Goal: Information Seeking & Learning: Learn about a topic

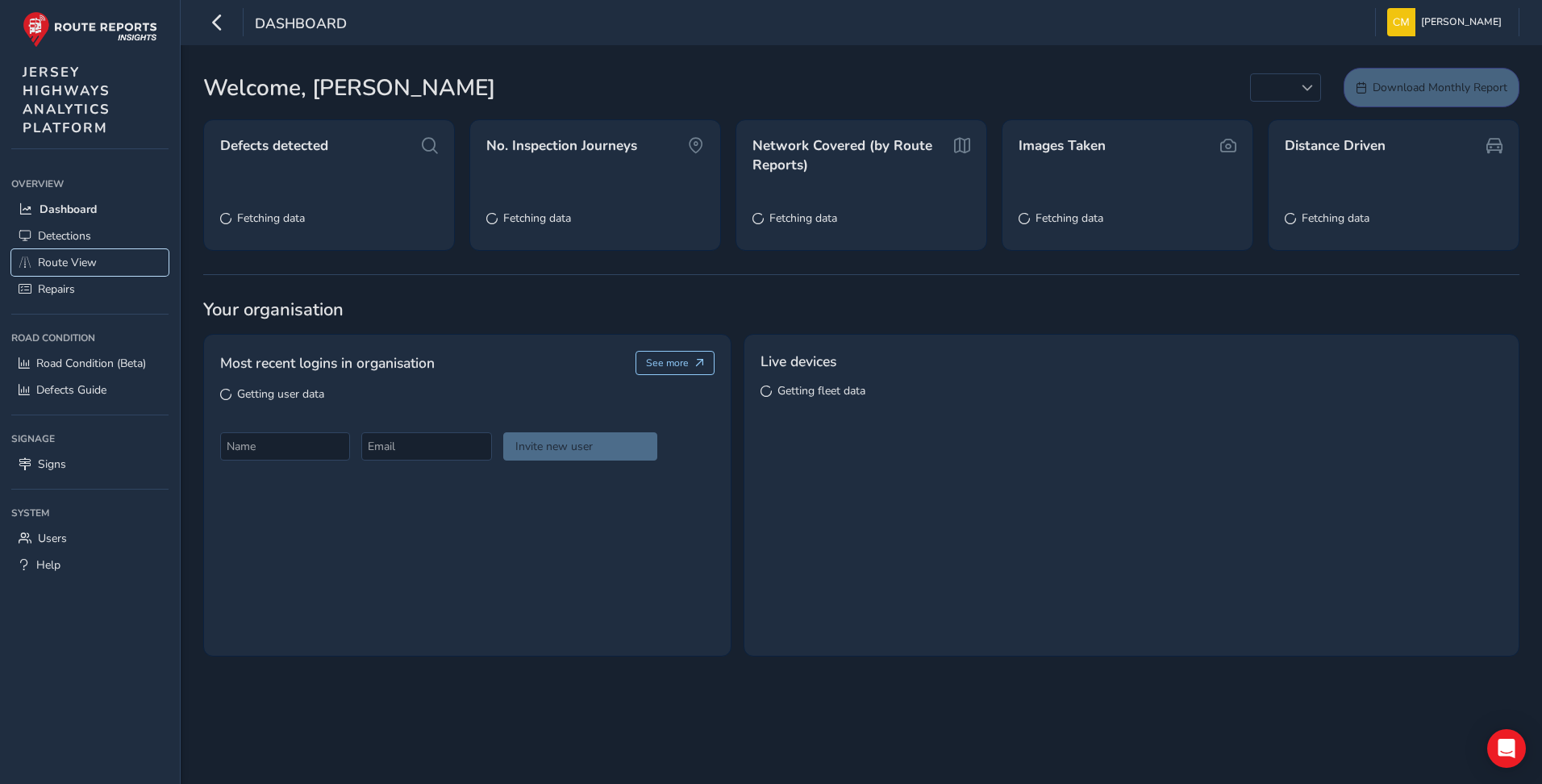
click at [77, 264] on span "Route View" at bounding box center [67, 262] width 59 height 15
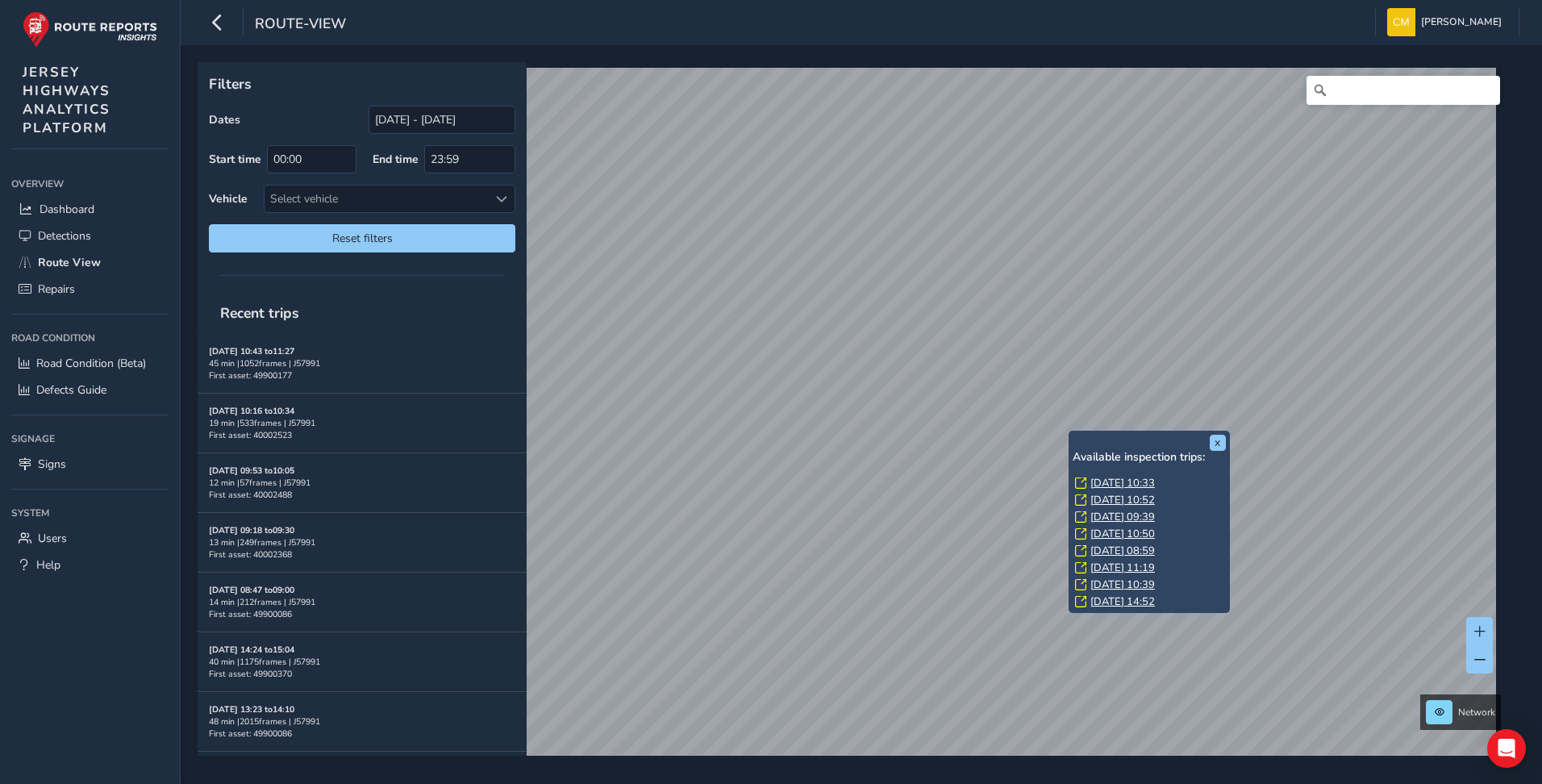
click at [1093, 482] on link "[DATE] 10:33" at bounding box center [1122, 483] width 64 height 15
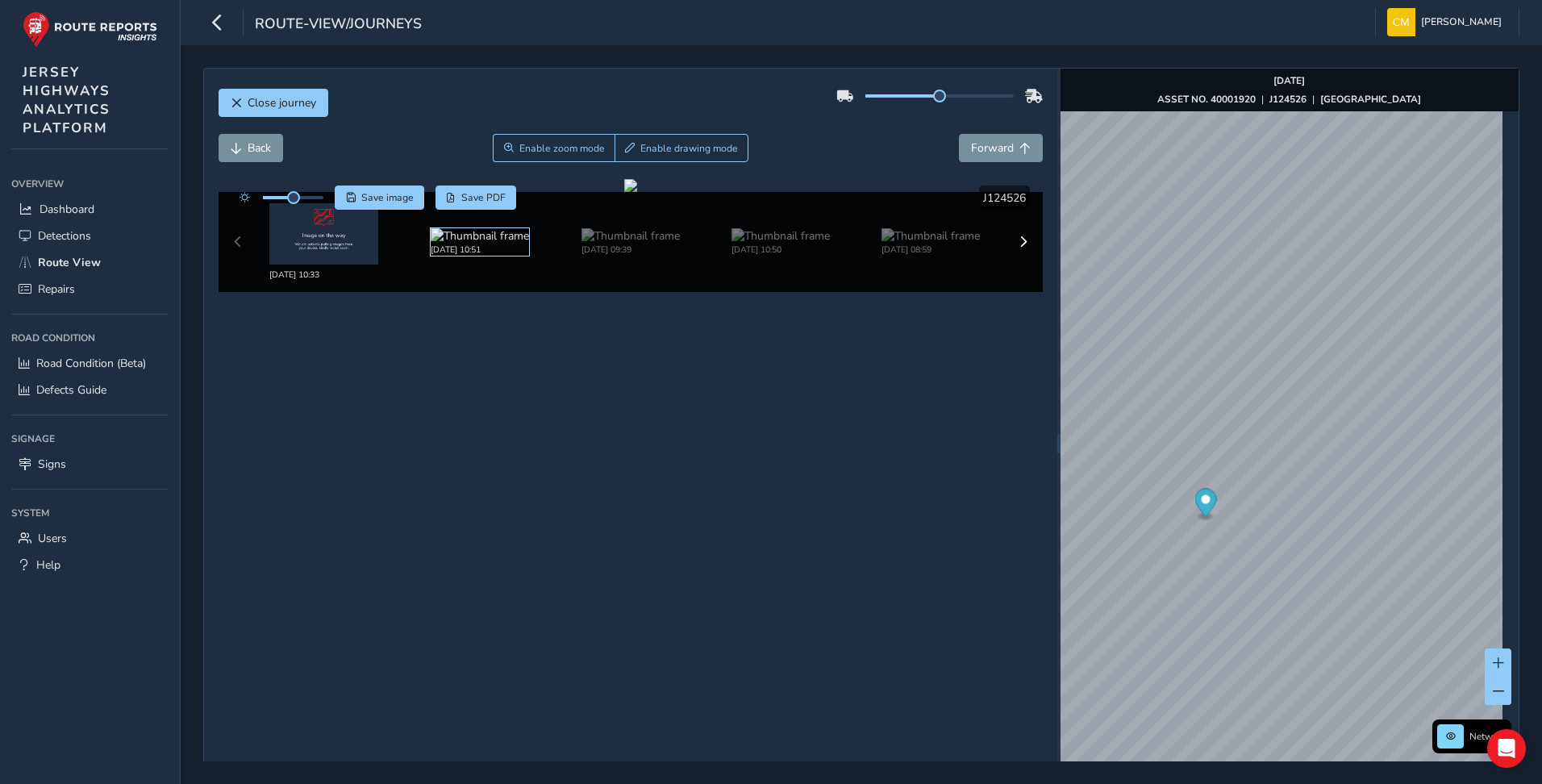
click at [479, 235] on img at bounding box center [480, 235] width 98 height 15
click at [486, 255] on div "[DATE] 10:51" at bounding box center [480, 241] width 98 height 27
click at [444, 230] on img at bounding box center [480, 235] width 98 height 15
click at [481, 243] on img at bounding box center [480, 235] width 98 height 15
click at [475, 243] on img at bounding box center [480, 235] width 98 height 15
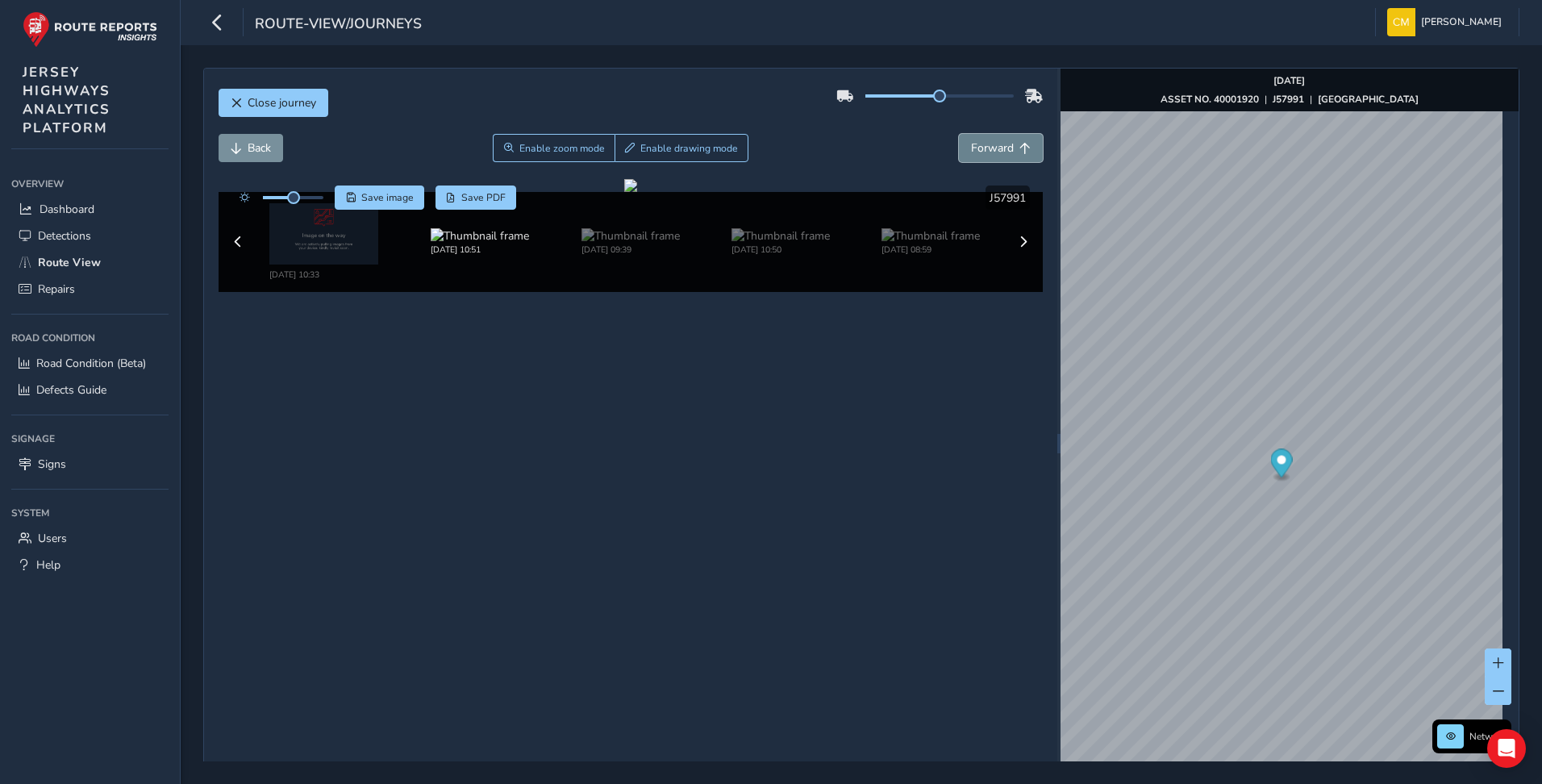
click at [978, 150] on span "Forward" at bounding box center [992, 147] width 43 height 15
click at [239, 144] on span "Back" at bounding box center [236, 148] width 11 height 11
click at [242, 147] on button "Back" at bounding box center [250, 147] width 64 height 28
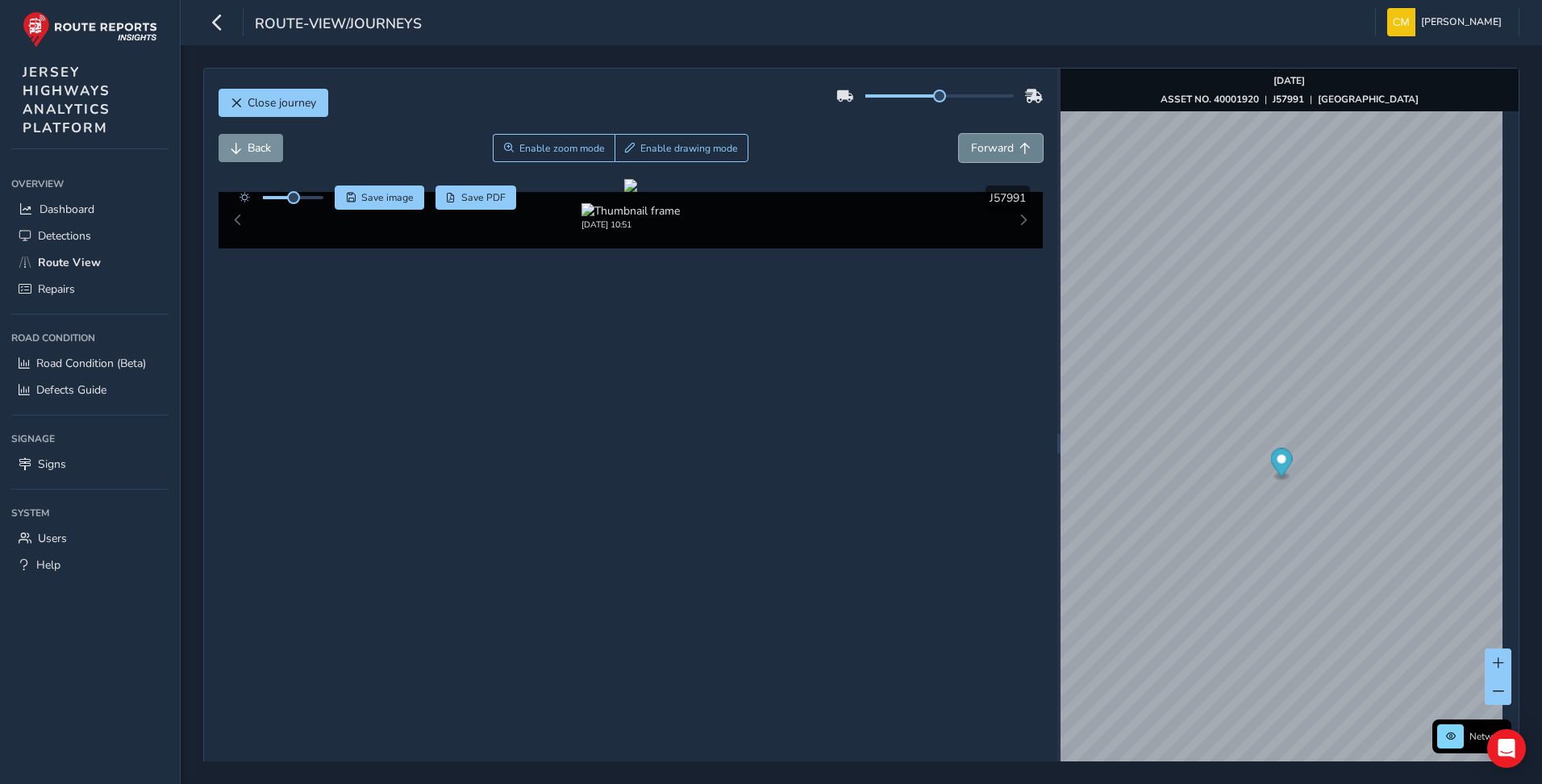
click at [1005, 153] on span "Forward" at bounding box center [992, 147] width 43 height 15
